Goal: Transaction & Acquisition: Book appointment/travel/reservation

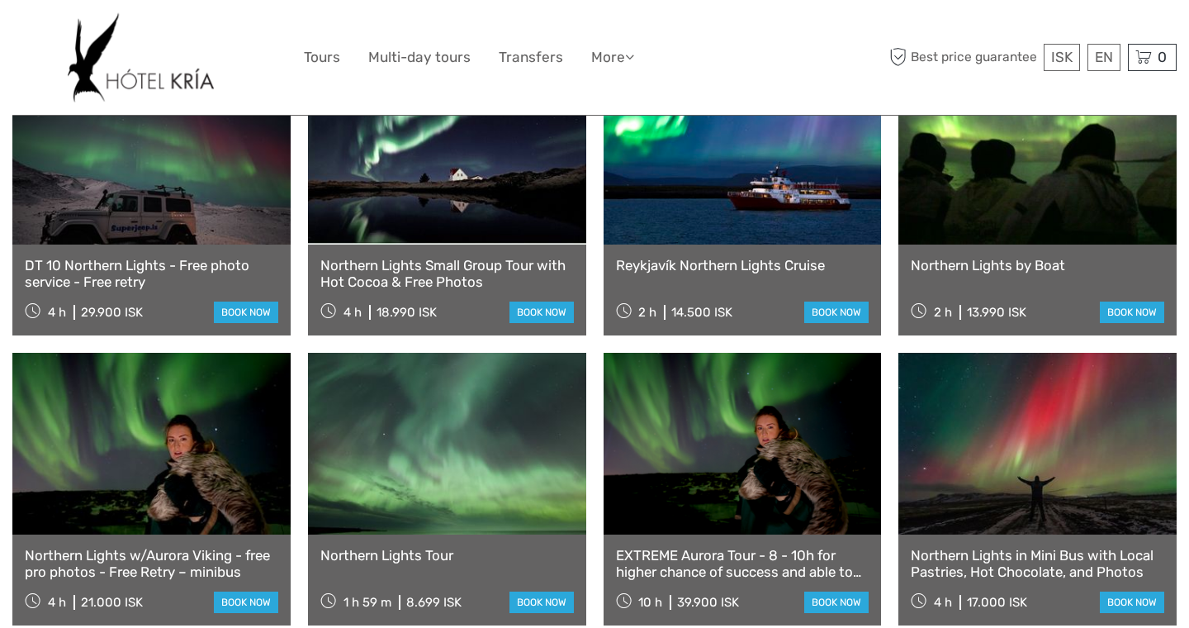
scroll to position [651, 0]
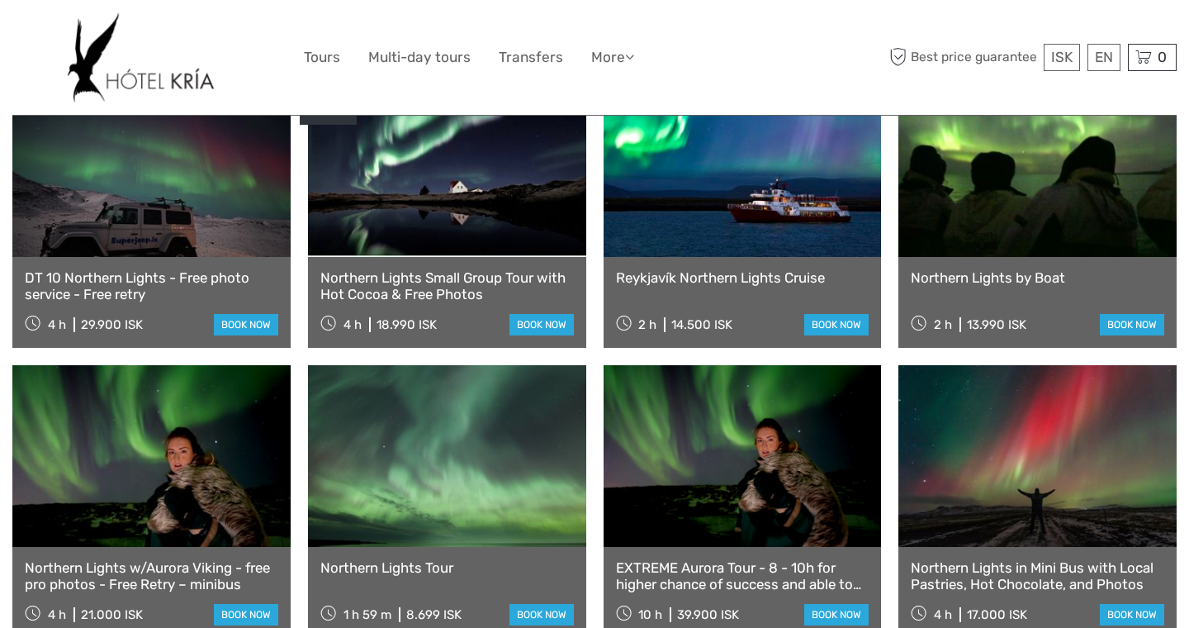
click at [449, 269] on link "Northern Lights Small Group Tour with Hot Cocoa & Free Photos" at bounding box center [447, 286] width 254 height 34
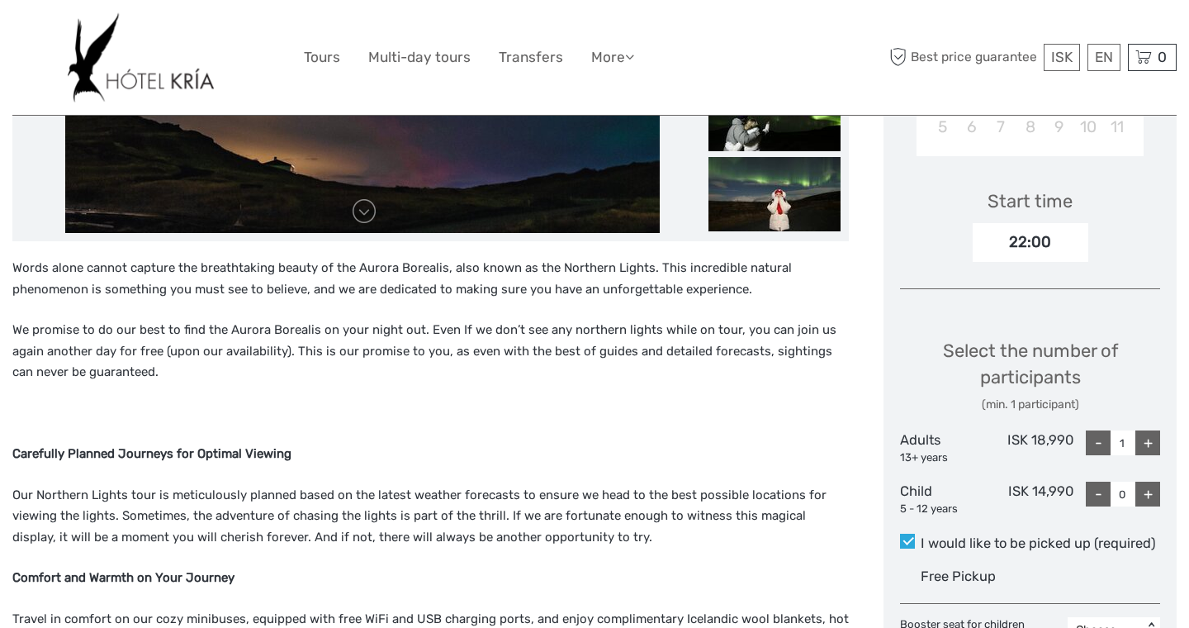
scroll to position [524, 0]
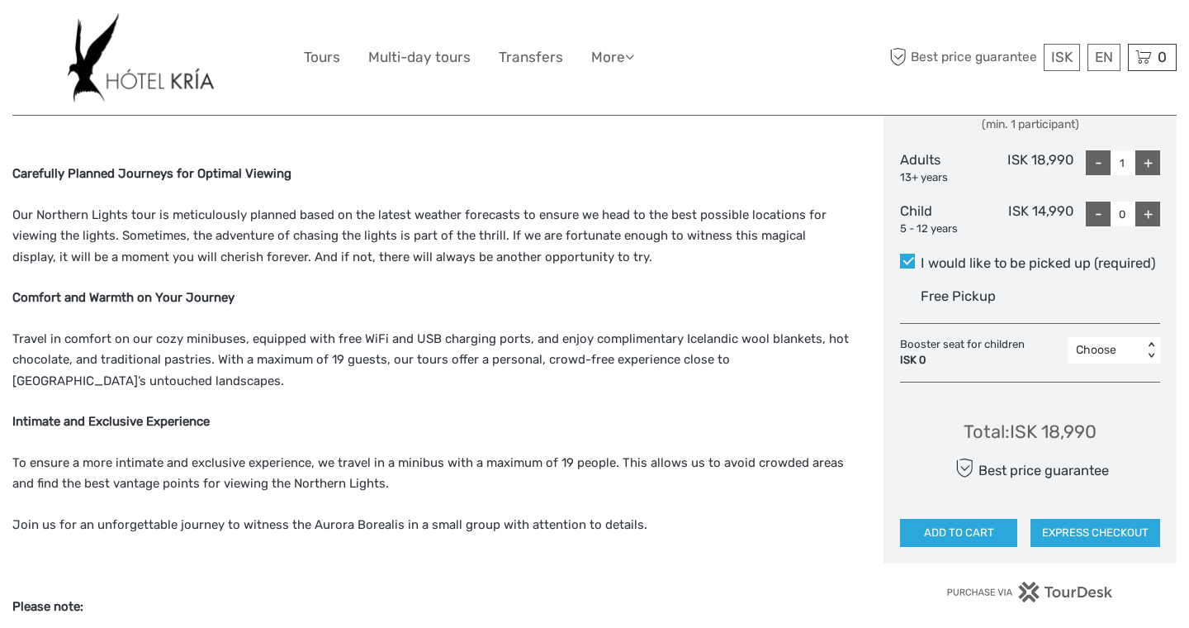
click at [390, 347] on p "Travel in comfort on our cozy minibuses, equipped with free WiFi and USB chargi…" at bounding box center [430, 361] width 837 height 64
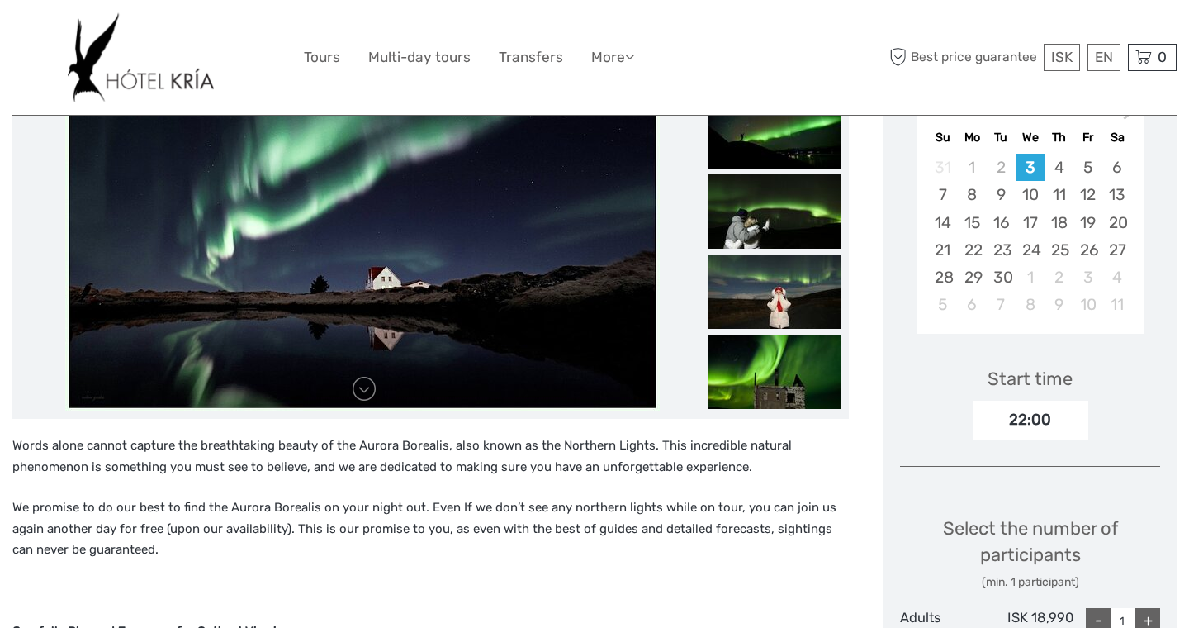
scroll to position [0, 0]
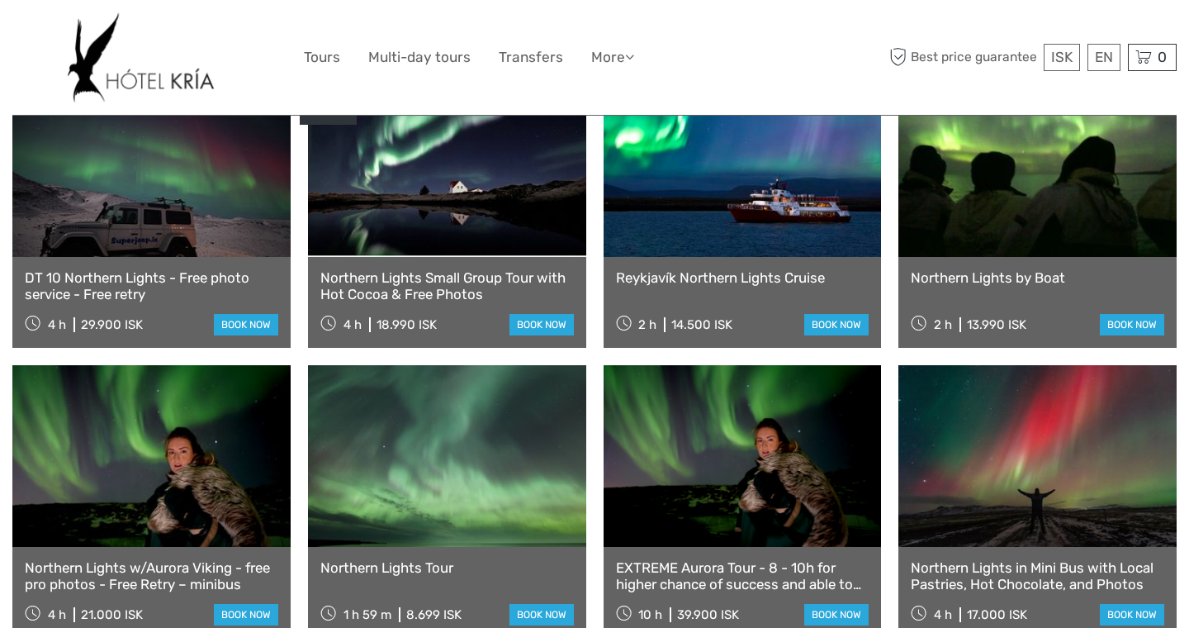
click at [408, 269] on link "Northern Lights Small Group Tour with Hot Cocoa & Free Photos" at bounding box center [447, 286] width 254 height 34
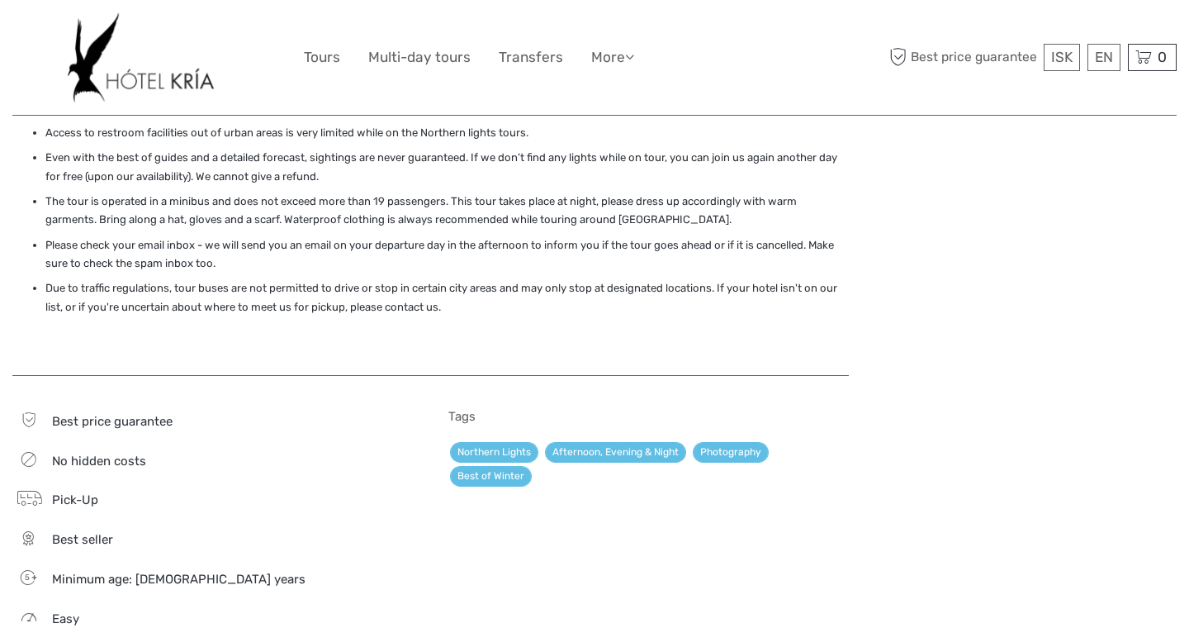
scroll to position [1520, 0]
